Goal: Task Accomplishment & Management: Manage account settings

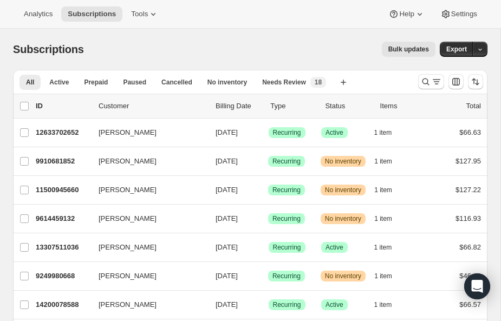
click at [429, 83] on icon "Search and filter results" at bounding box center [425, 81] width 11 height 11
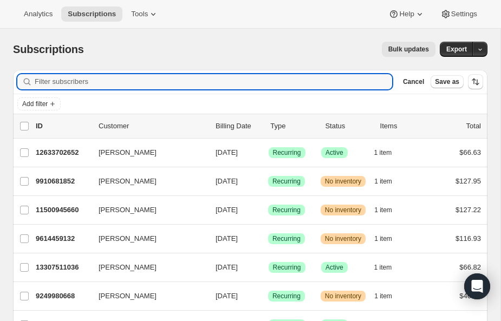
click at [181, 74] on input "Filter subscribers" at bounding box center [213, 81] width 357 height 15
click at [307, 88] on input "Ha" at bounding box center [204, 81] width 338 height 15
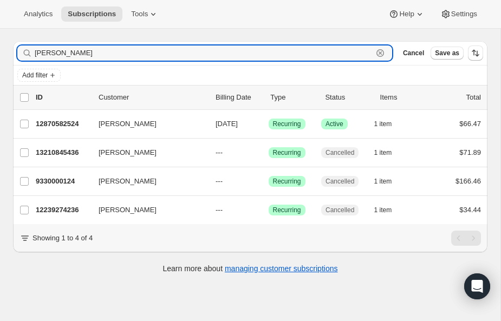
scroll to position [29, 0]
type input "Hamblin"
click at [185, 125] on icon "button" at bounding box center [188, 124] width 11 height 11
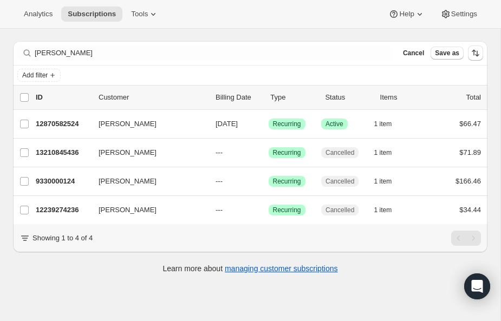
click at [220, 121] on span "09/01/2025" at bounding box center [226, 124] width 22 height 8
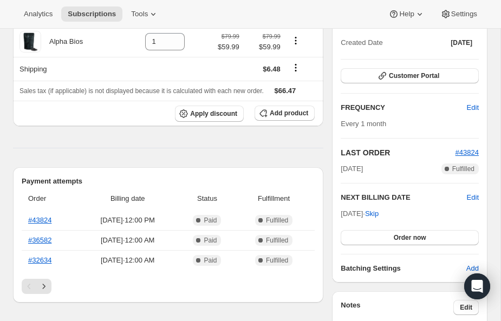
scroll to position [130, 0]
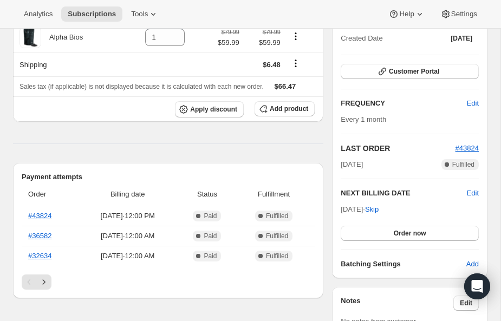
click at [473, 192] on span "Edit" at bounding box center [473, 193] width 12 height 11
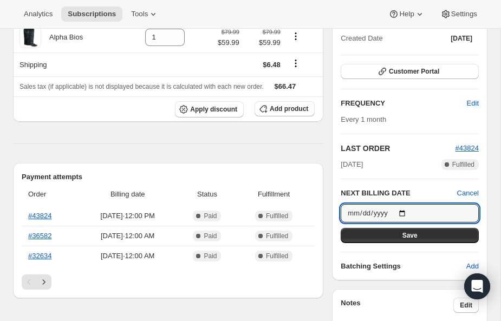
click at [442, 213] on input "2025-09-01" at bounding box center [410, 213] width 138 height 18
type input "2025-09-05"
click at [423, 235] on button "Save" at bounding box center [410, 235] width 138 height 15
